Goal: Information Seeking & Learning: Learn about a topic

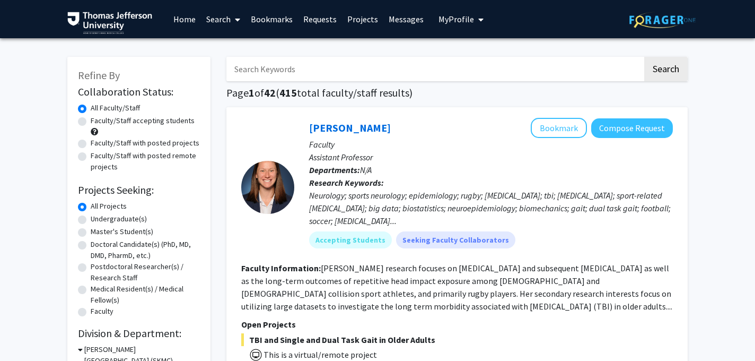
click at [327, 21] on link "Requests" at bounding box center [320, 19] width 44 height 37
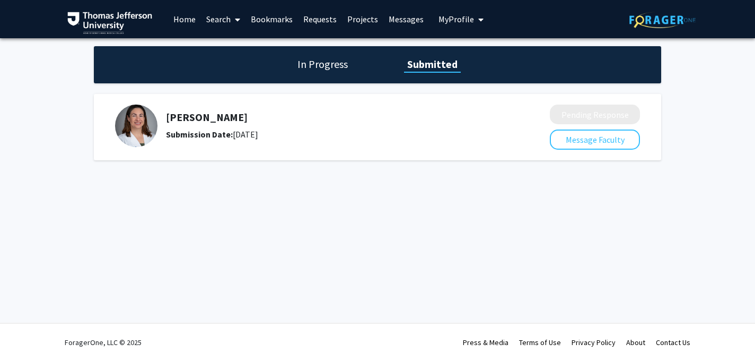
click at [187, 116] on h5 "[PERSON_NAME]" at bounding box center [330, 117] width 328 height 13
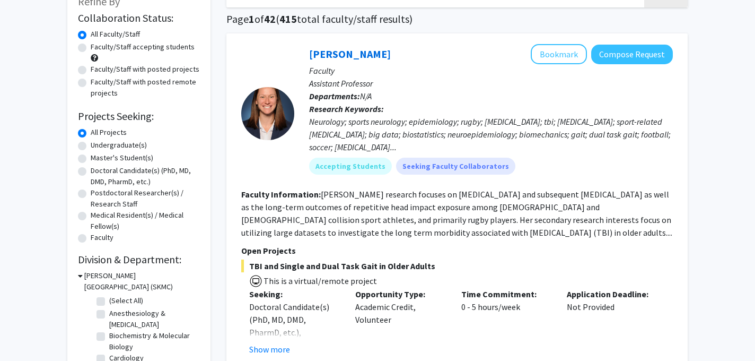
scroll to position [74, 0]
click at [91, 169] on label "Doctoral Candidate(s) (PhD, MD, DMD, PharmD, etc.)" at bounding box center [145, 175] width 109 height 22
click at [91, 169] on input "Doctoral Candidate(s) (PhD, MD, DMD, PharmD, etc.)" at bounding box center [94, 167] width 7 height 7
radio input "true"
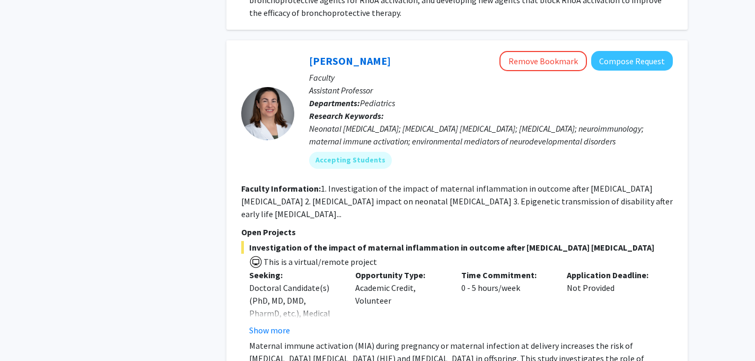
scroll to position [2023, 0]
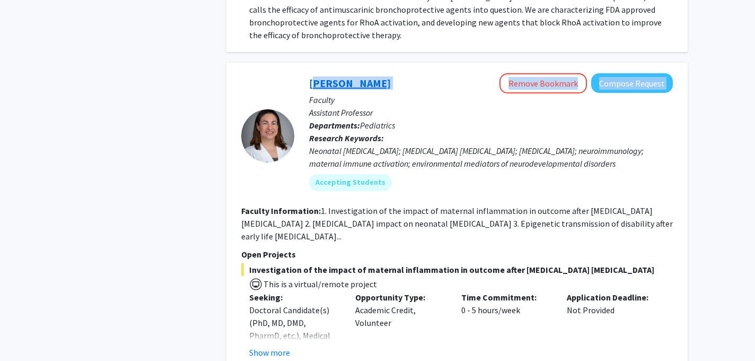
drag, startPoint x: 423, startPoint y: 96, endPoint x: 309, endPoint y: 97, distance: 113.5
click at [309, 93] on div "[PERSON_NAME] Remove Bookmark Compose Request" at bounding box center [491, 83] width 364 height 20
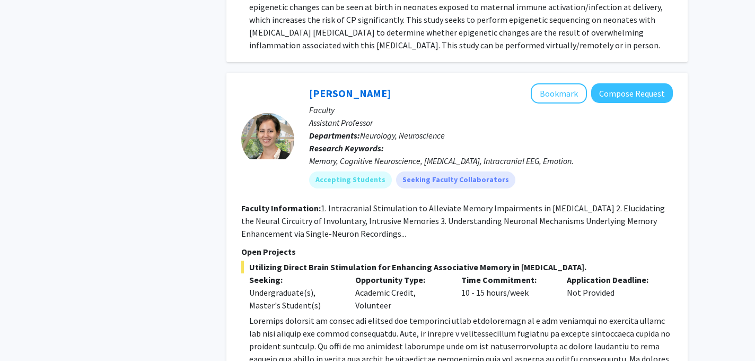
scroll to position [2743, 0]
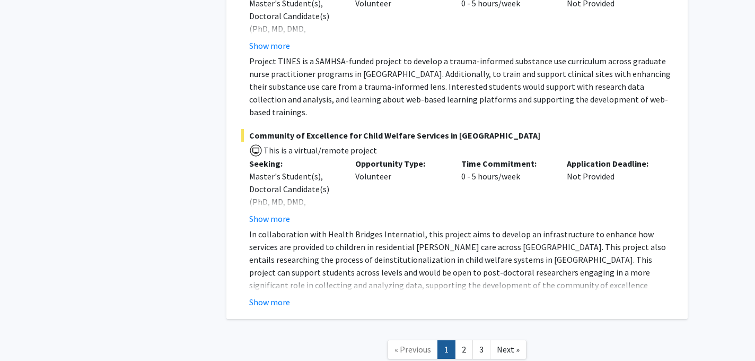
scroll to position [8001, 0]
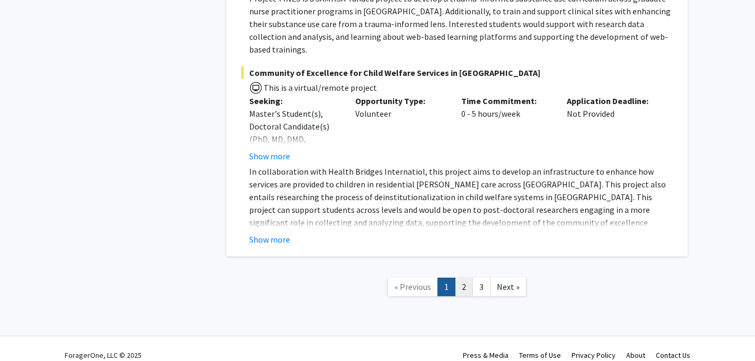
click at [463, 277] on link "2" at bounding box center [464, 286] width 18 height 19
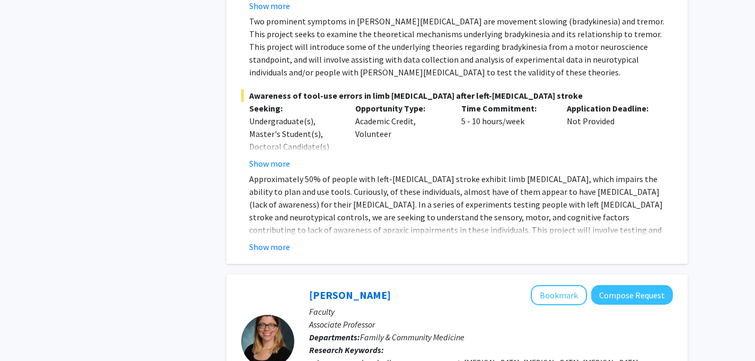
scroll to position [2851, 0]
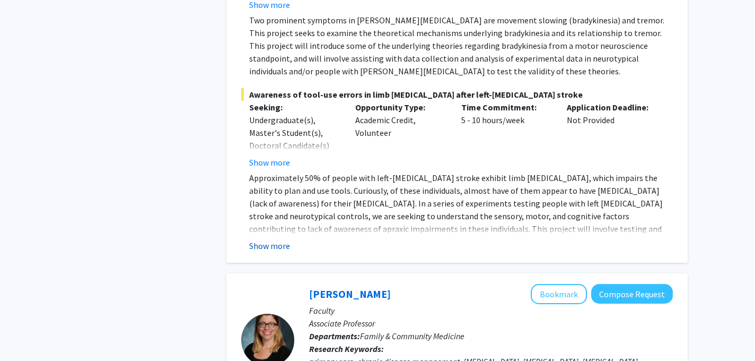
click at [267, 239] on button "Show more" at bounding box center [269, 245] width 41 height 13
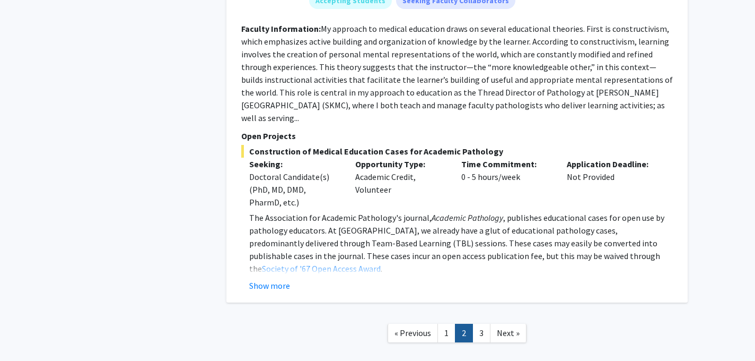
scroll to position [4238, 0]
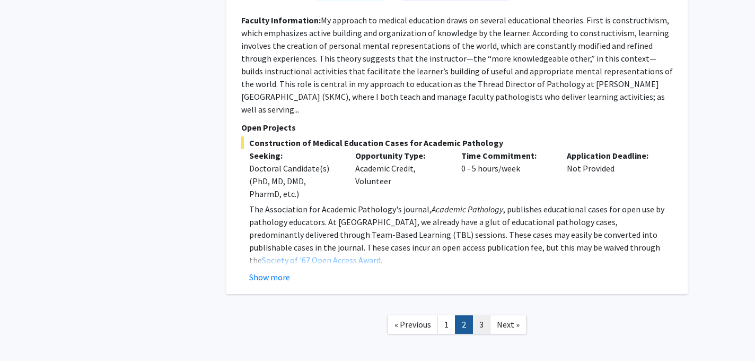
click at [484, 315] on link "3" at bounding box center [482, 324] width 18 height 19
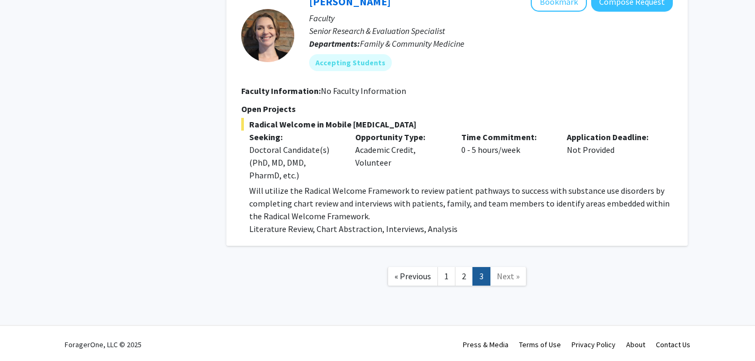
scroll to position [1201, 0]
